Goal: Communication & Community: Ask a question

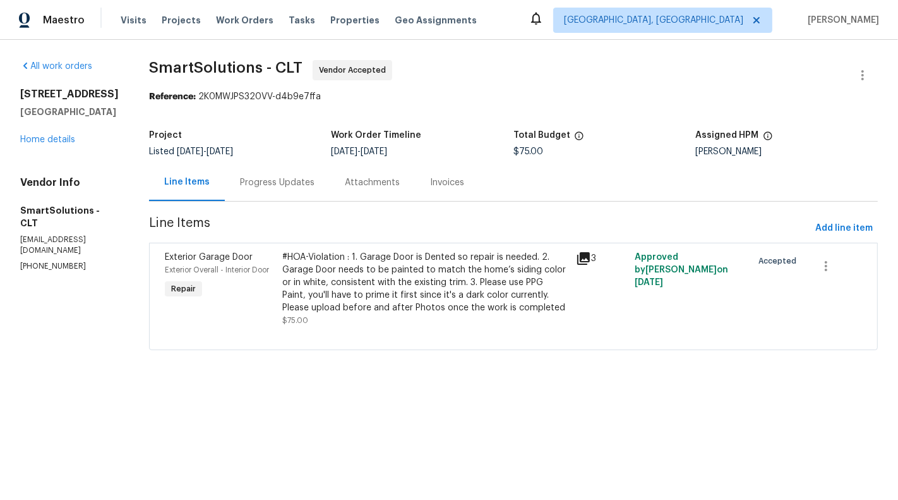
click at [443, 271] on div "#HOA-Violation : 1. Garage Door is Dented so repair is needed. 2. Garage Door n…" at bounding box center [425, 282] width 286 height 63
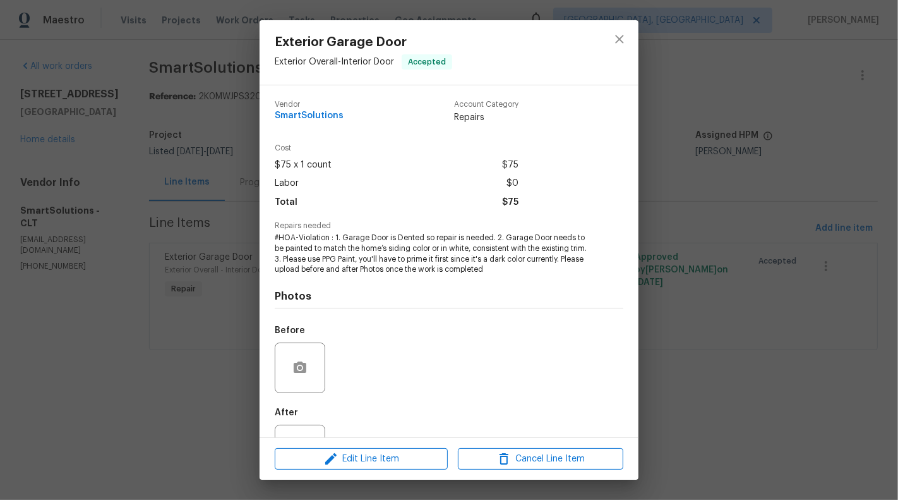
scroll to position [51, 0]
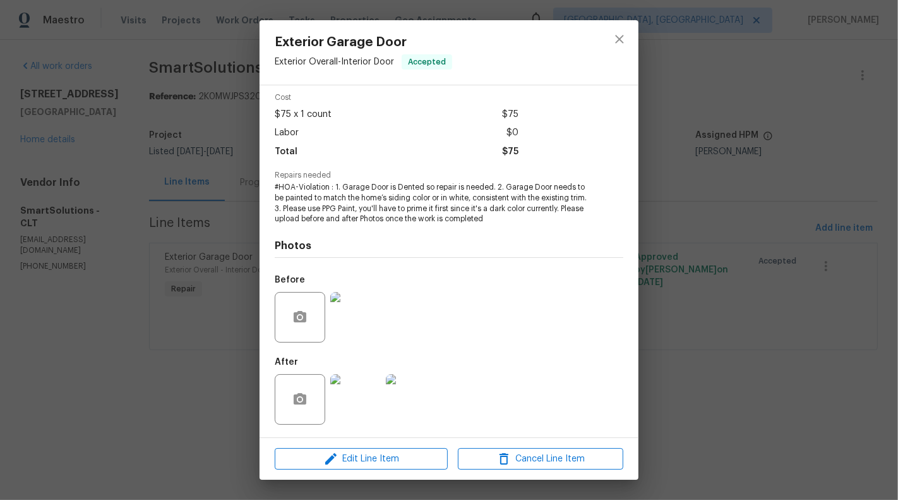
click at [173, 319] on div "Exterior Garage Door Exterior Overall - Interior Door Accepted Vendor SmartSolu…" at bounding box center [449, 250] width 898 height 500
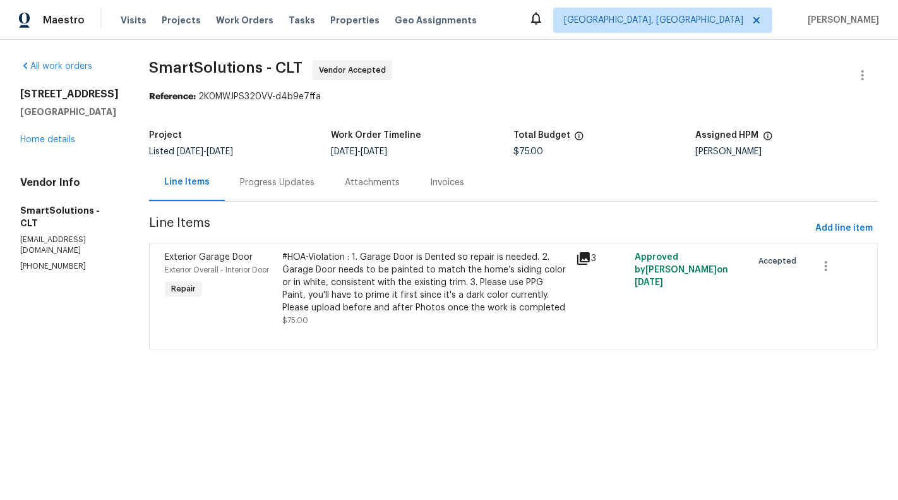
click at [290, 182] on div "Progress Updates" at bounding box center [277, 182] width 75 height 13
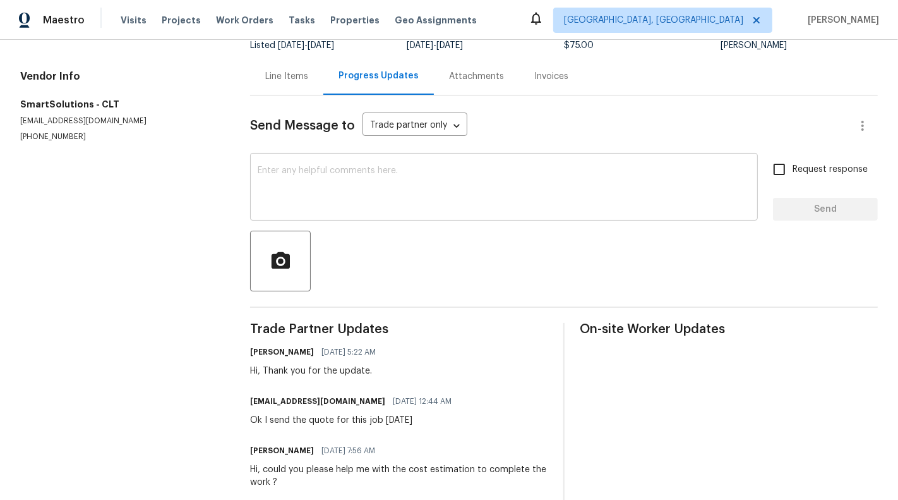
scroll to position [128, 0]
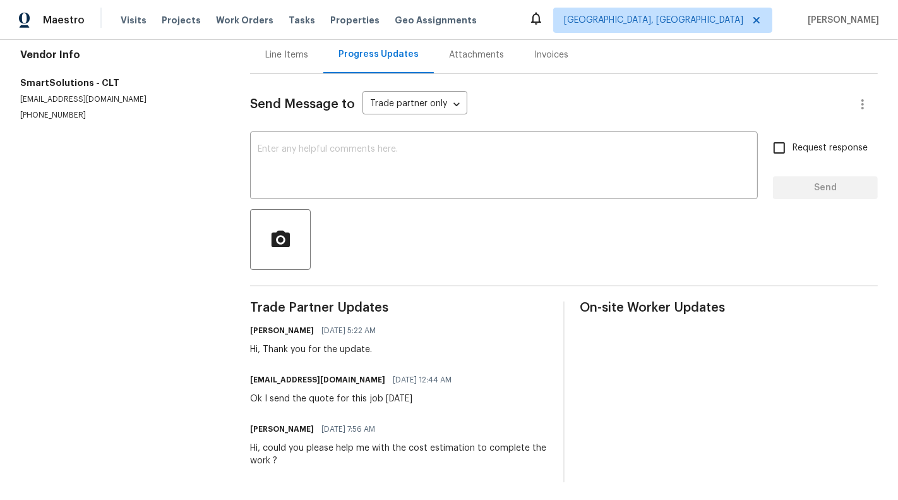
click at [312, 399] on div "Ok I send the quote for this job [DATE]" at bounding box center [354, 398] width 209 height 13
click at [320, 462] on div "Hi, could you please help me with the cost estimation to complete the work ?" at bounding box center [399, 453] width 298 height 25
click at [320, 446] on div "Hi, could you please help me with the cost estimation to complete the work ?" at bounding box center [399, 453] width 298 height 25
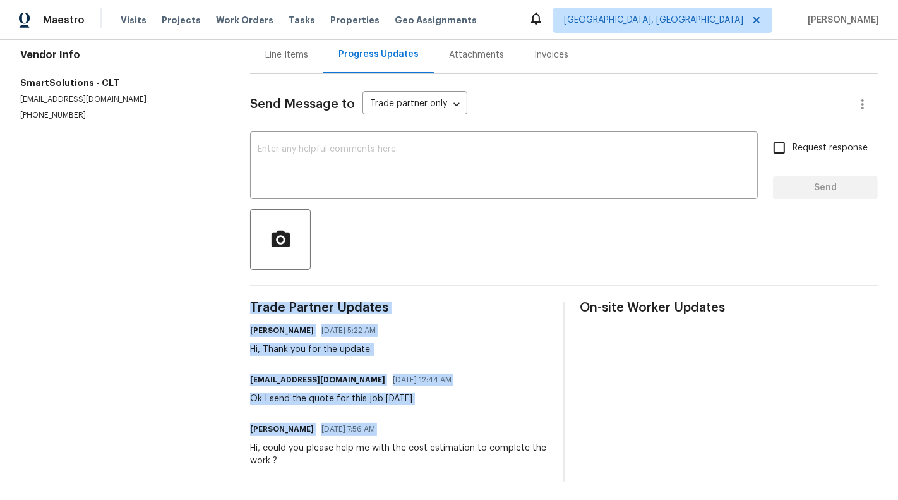
click at [320, 446] on div "Hi, could you please help me with the cost estimation to complete the work ?" at bounding box center [399, 453] width 298 height 25
copy div "Trade Partner Updates [PERSON_NAME] [DATE] 5:22 AM Hi, Thank you for the update…"
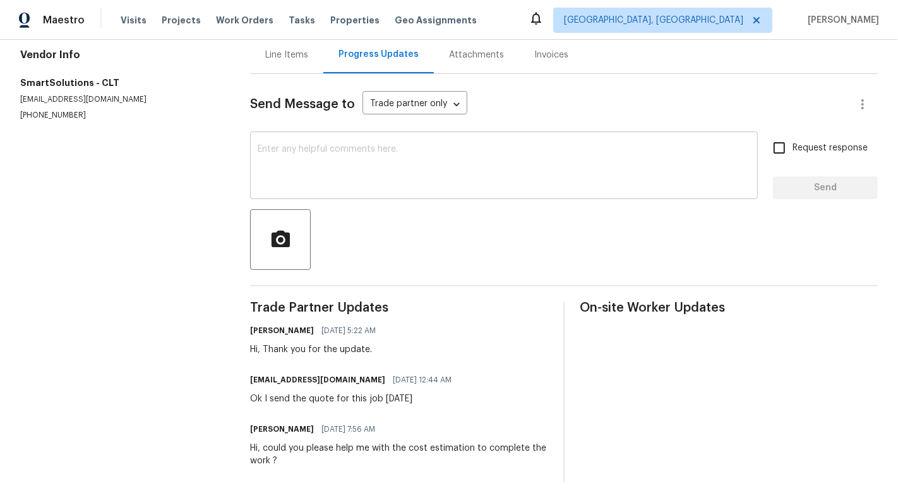
click at [420, 143] on div "x ​" at bounding box center [504, 167] width 508 height 64
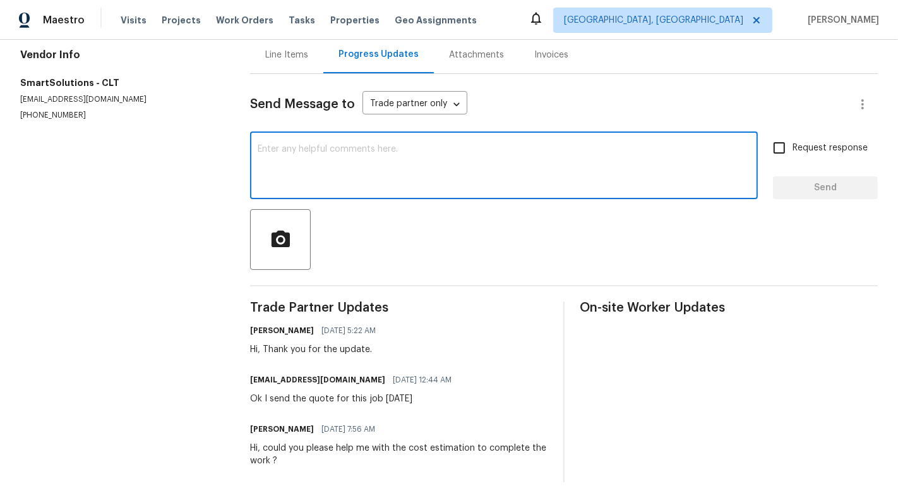
paste textarea "Hi, could you please help me with the cost estimation to complete the work ?"
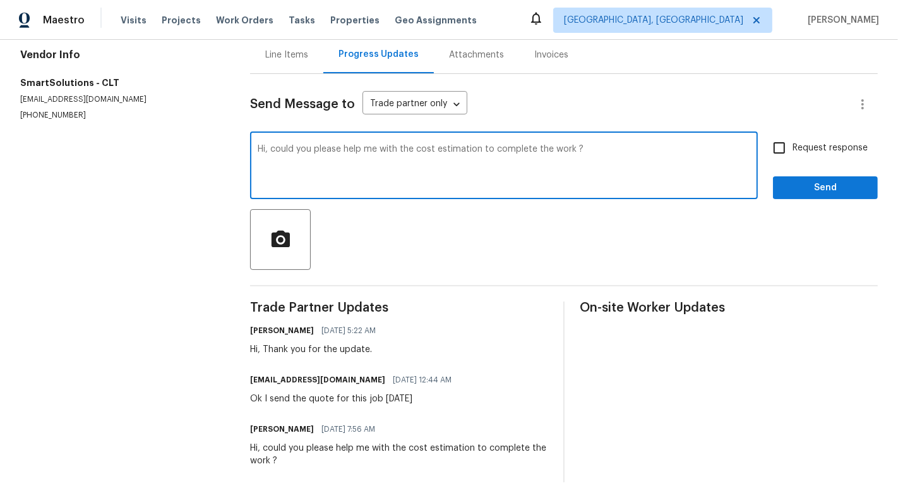
type textarea "Hi, could you please help me with the cost estimation to complete the work ?"
click at [832, 143] on span "Request response" at bounding box center [830, 147] width 75 height 13
click at [793, 143] on input "Request response" at bounding box center [779, 148] width 27 height 27
checkbox input "true"
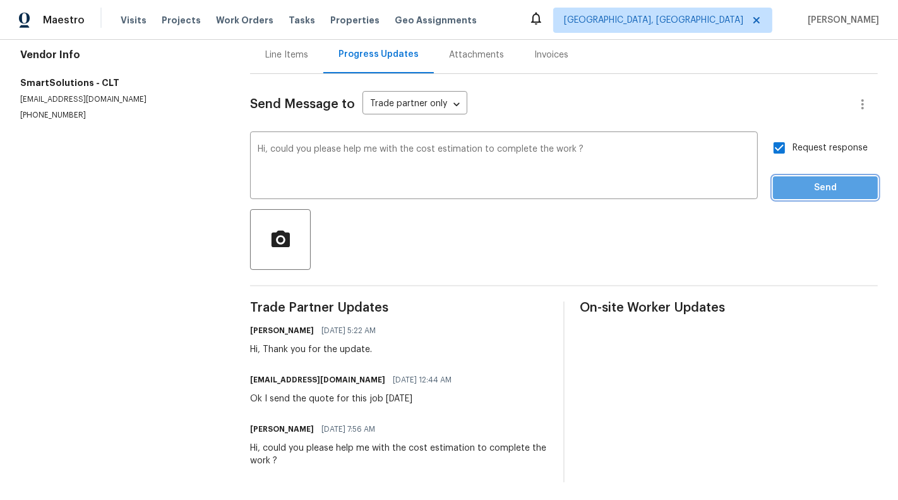
click at [832, 193] on span "Send" at bounding box center [825, 188] width 85 height 16
